Goal: Navigation & Orientation: Go to known website

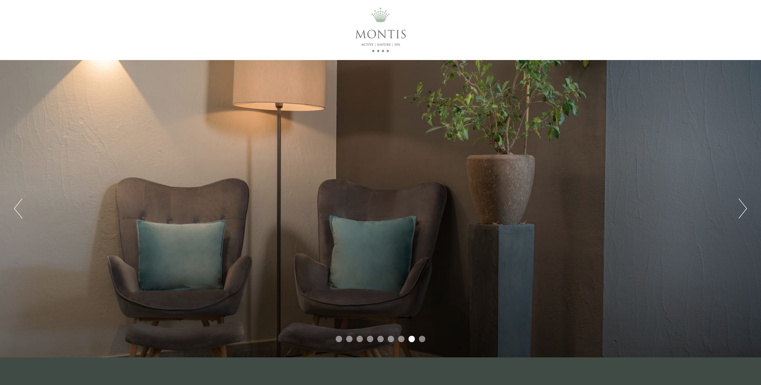
click at [740, 209] on button "Next" at bounding box center [743, 208] width 8 height 20
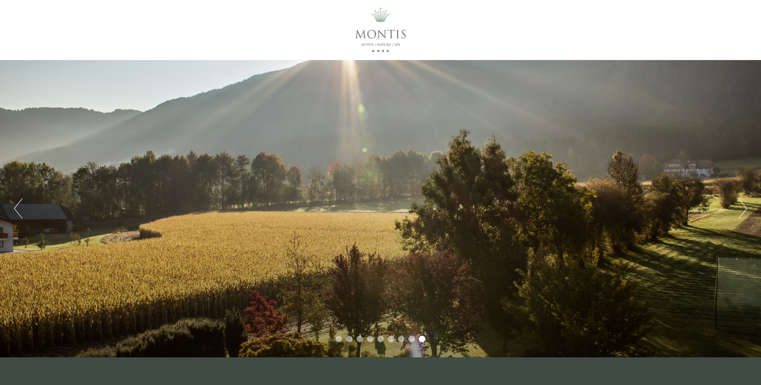
click at [740, 209] on button "Next" at bounding box center [743, 208] width 8 height 20
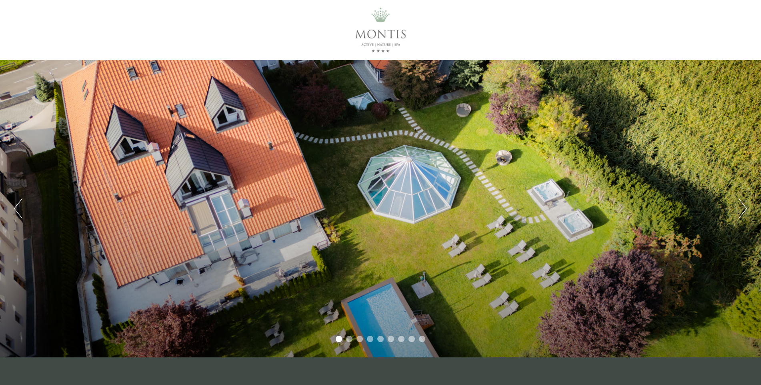
click at [740, 209] on button "Next" at bounding box center [743, 208] width 8 height 20
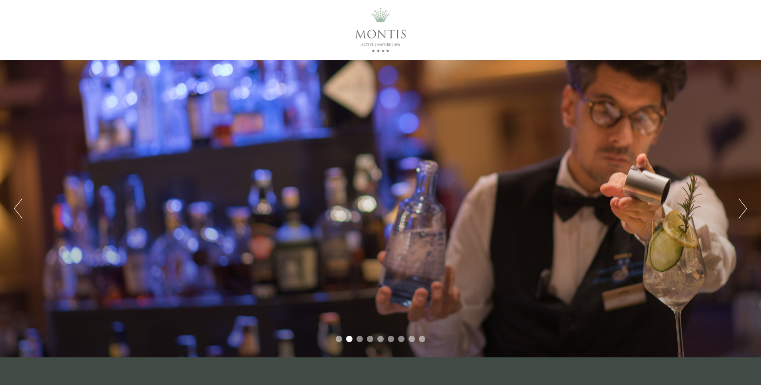
click at [740, 209] on button "Next" at bounding box center [743, 208] width 8 height 20
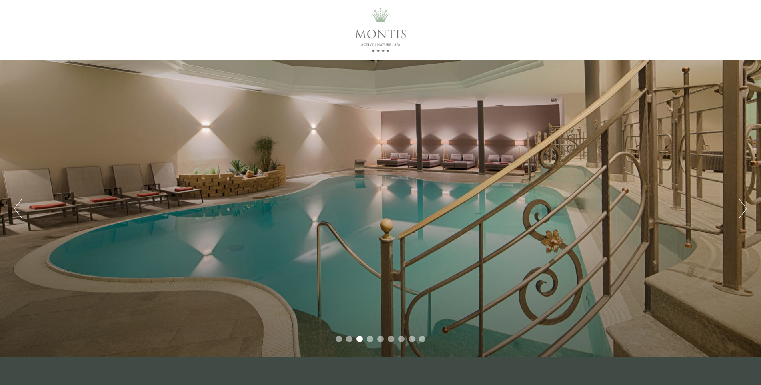
click at [740, 209] on button "Next" at bounding box center [743, 208] width 8 height 20
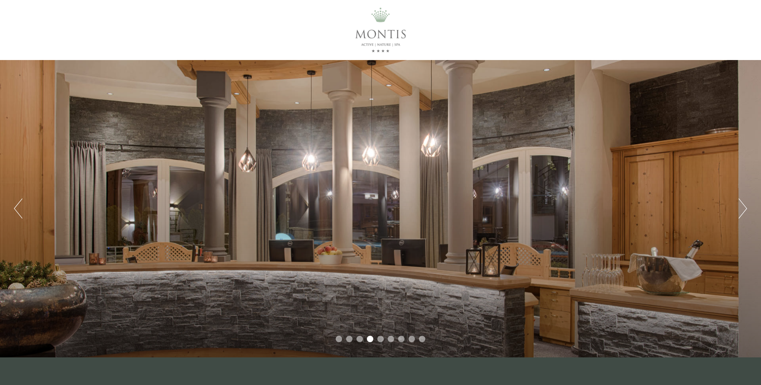
click at [740, 209] on button "Next" at bounding box center [743, 208] width 8 height 20
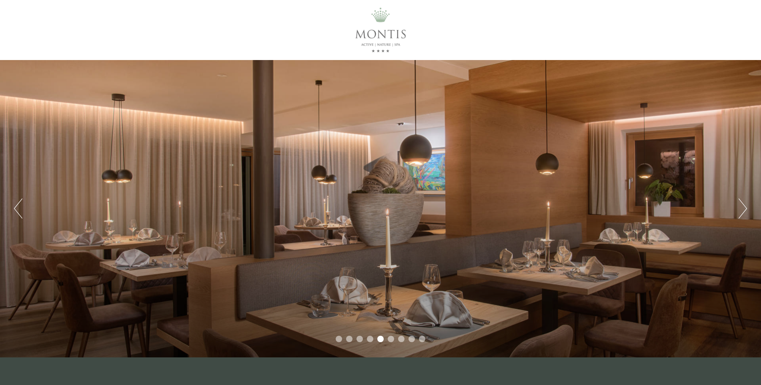
click at [740, 209] on button "Next" at bounding box center [743, 208] width 8 height 20
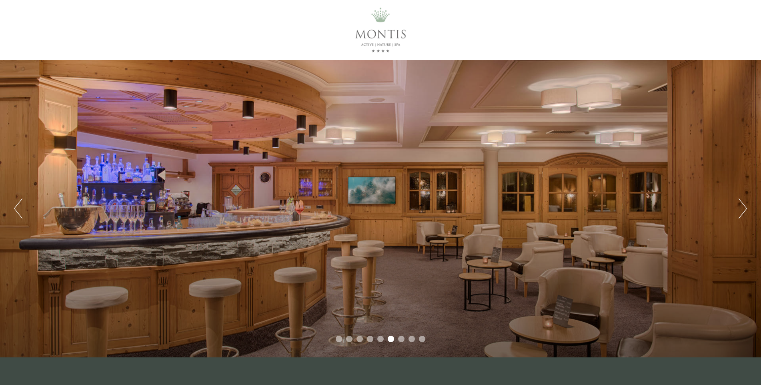
click at [740, 209] on button "Next" at bounding box center [743, 208] width 8 height 20
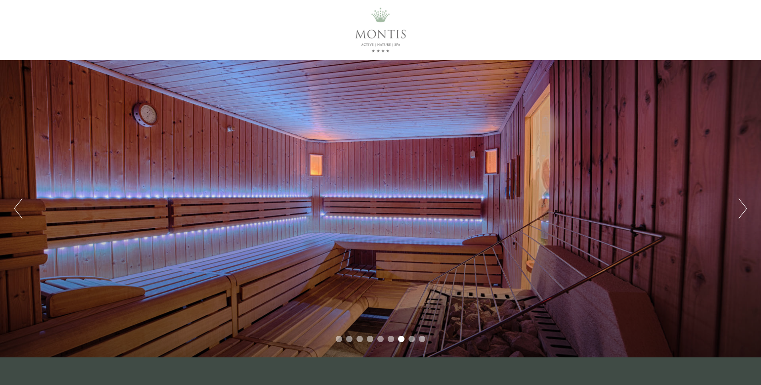
click at [740, 209] on button "Next" at bounding box center [743, 208] width 8 height 20
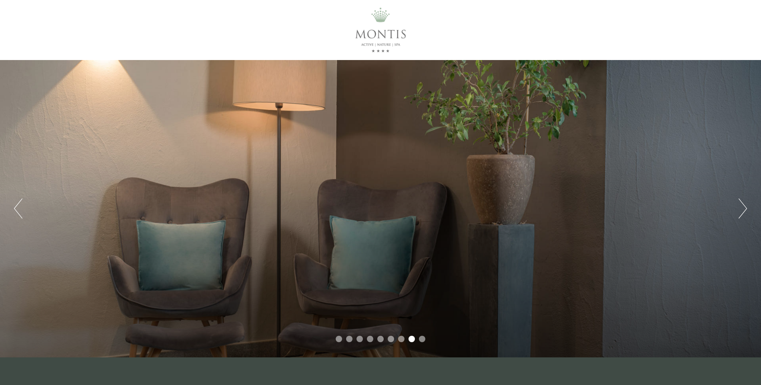
click at [740, 209] on button "Next" at bounding box center [743, 208] width 8 height 20
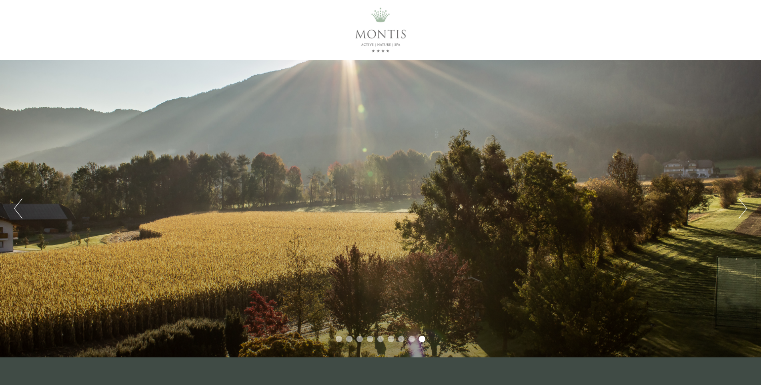
click at [740, 209] on button "Next" at bounding box center [743, 208] width 8 height 20
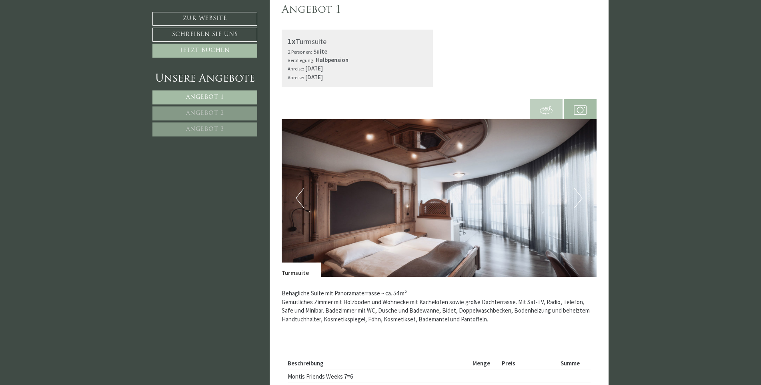
scroll to position [520, 0]
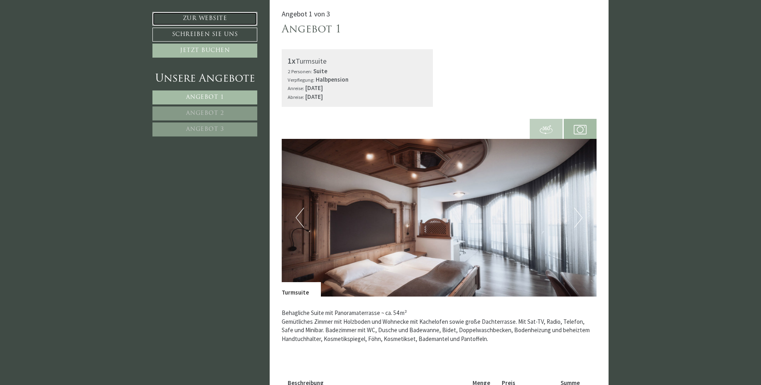
click at [196, 15] on link "Zur Website" at bounding box center [204, 19] width 105 height 14
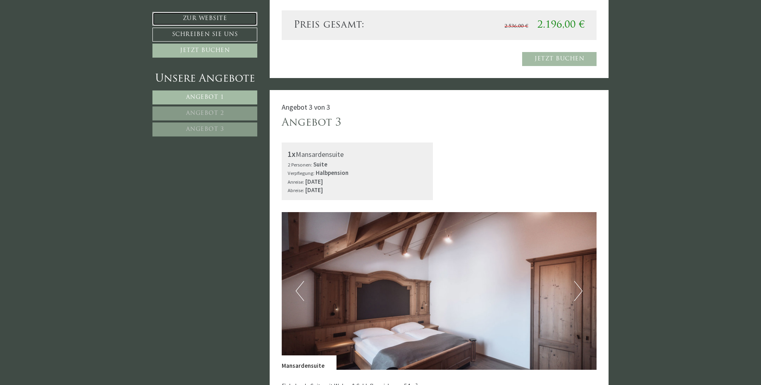
scroll to position [1640, 0]
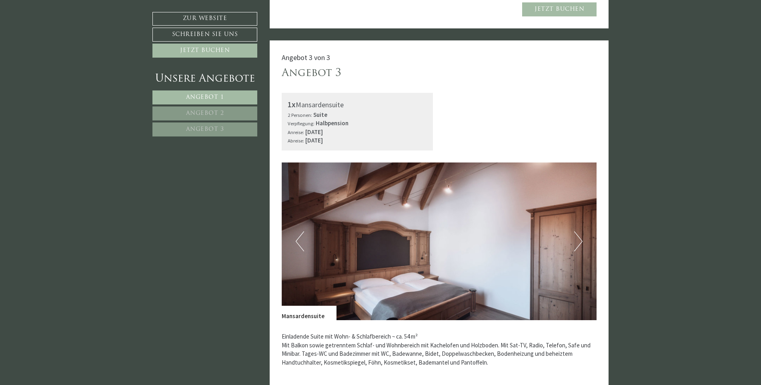
click at [577, 238] on button "Next" at bounding box center [578, 241] width 8 height 20
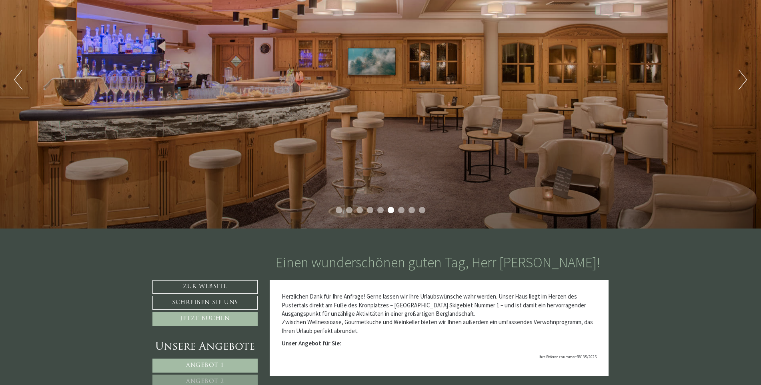
scroll to position [120, 0]
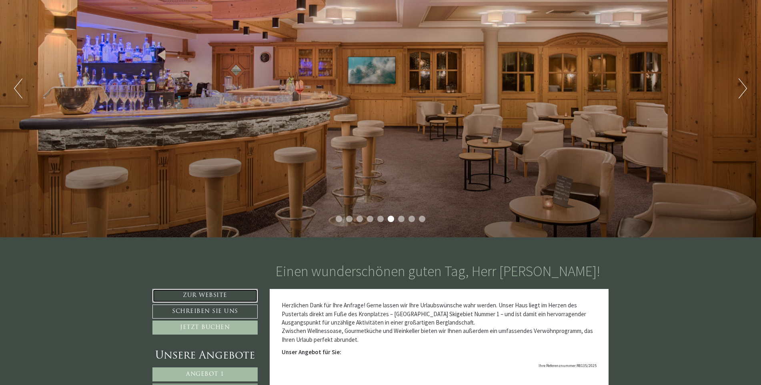
click at [197, 292] on link "Zur Website" at bounding box center [204, 296] width 105 height 14
